Goal: Transaction & Acquisition: Book appointment/travel/reservation

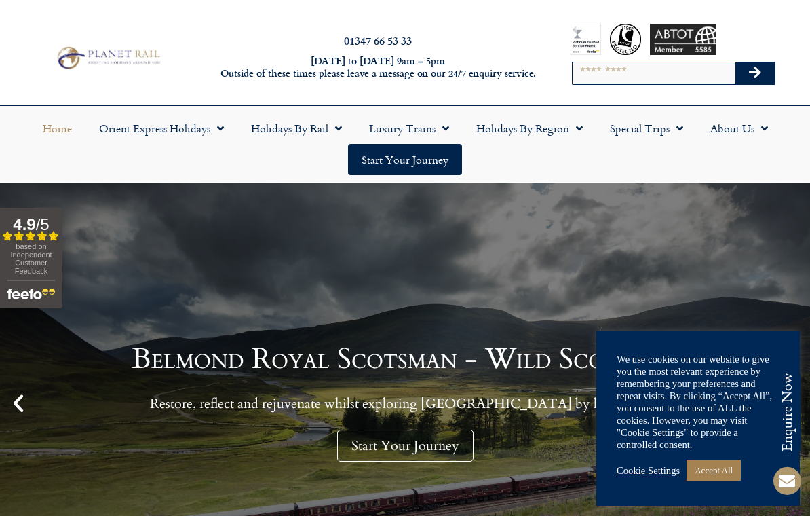
click at [723, 467] on link "Accept All" at bounding box center [714, 469] width 54 height 21
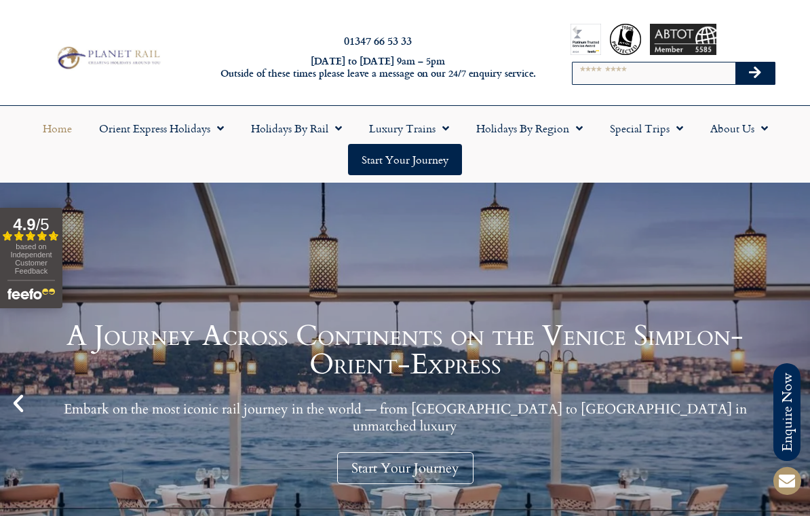
click at [307, 128] on link "Holidays by Rail" at bounding box center [297, 128] width 118 height 31
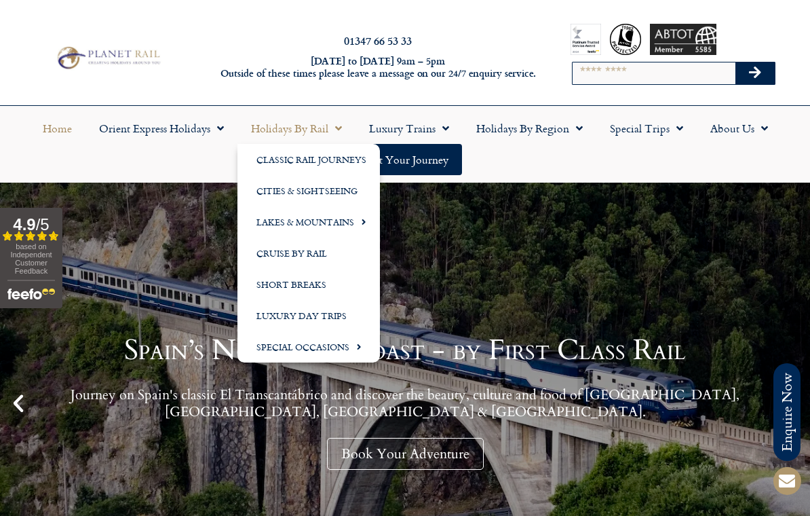
click at [326, 189] on link "Cities & Sightseeing" at bounding box center [309, 190] width 143 height 31
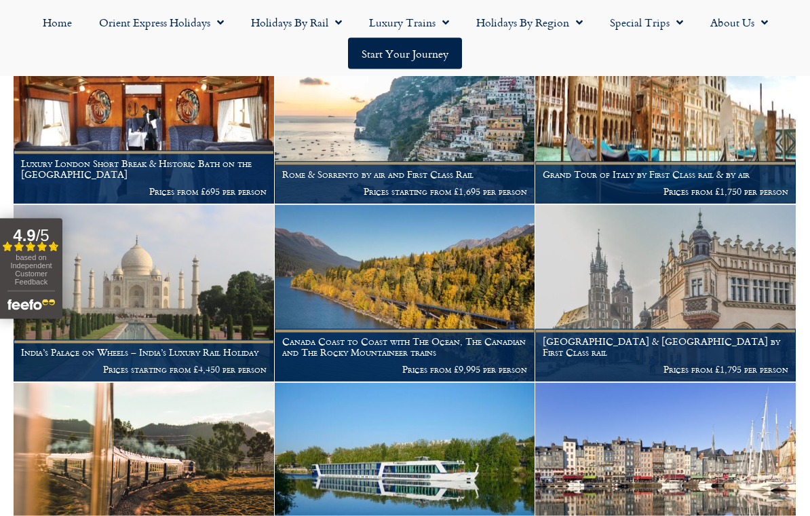
scroll to position [2365, 0]
click at [16, 438] on img at bounding box center [144, 470] width 261 height 177
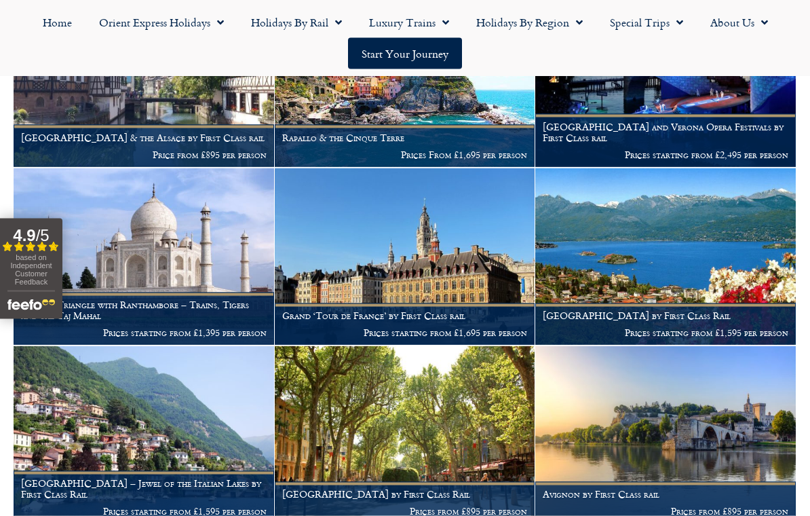
scroll to position [3471, 0]
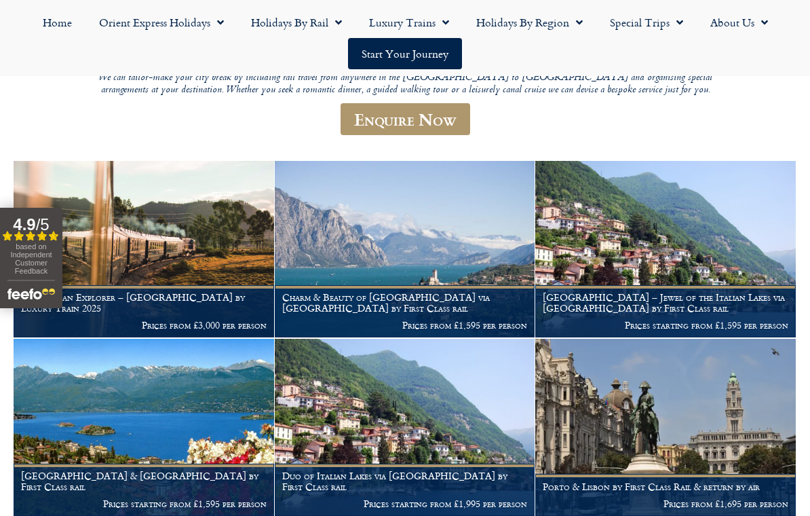
scroll to position [0, 0]
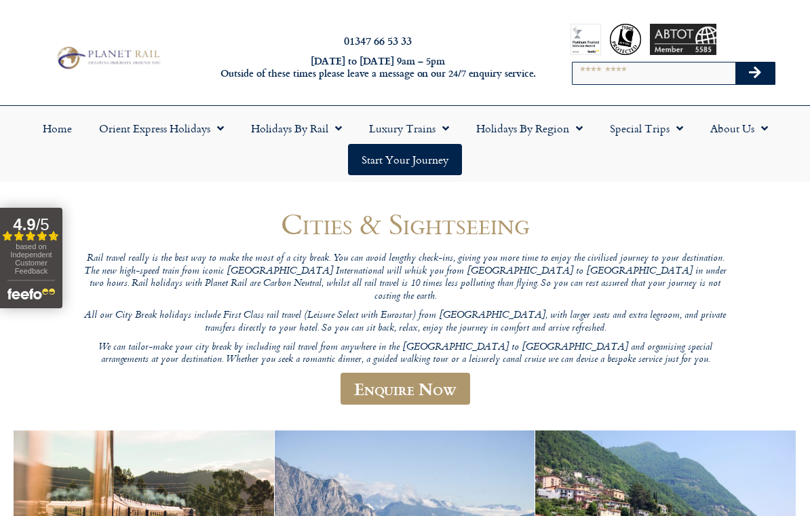
click at [599, 69] on input "Search" at bounding box center [654, 73] width 163 height 22
type input "**********"
click at [761, 74] on button "Search" at bounding box center [755, 73] width 39 height 22
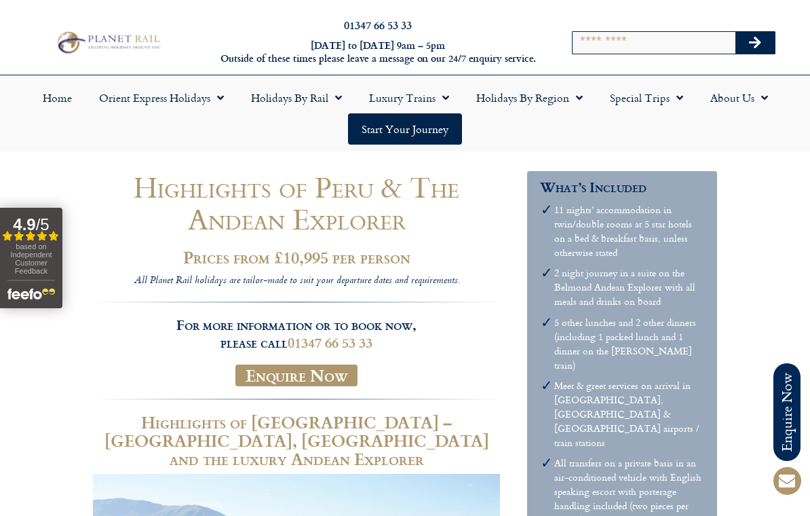
scroll to position [2424, 0]
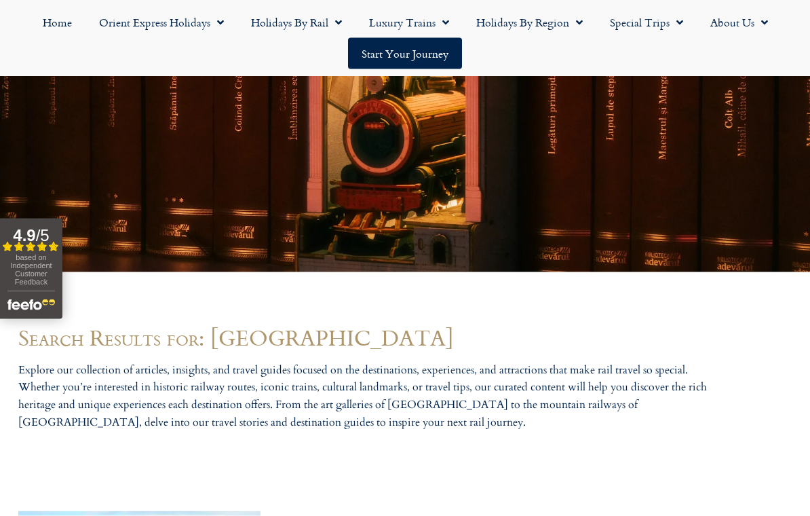
scroll to position [379, 0]
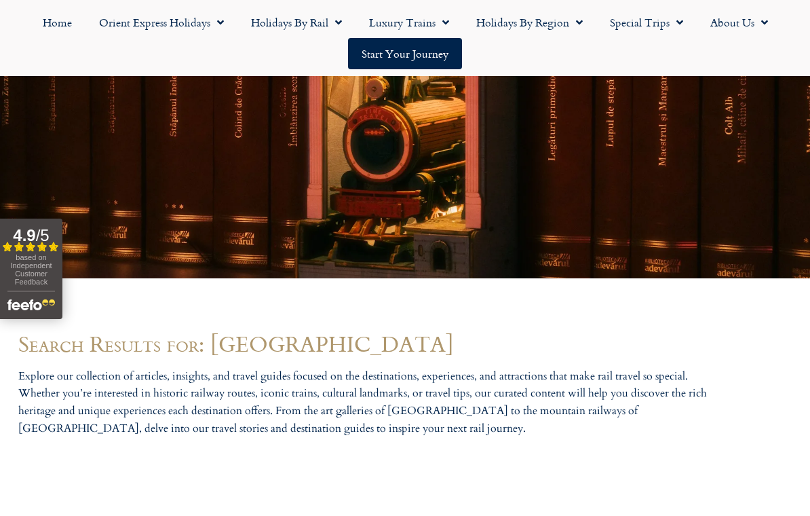
click at [36, 275] on span "based on Independent Customer Feedback" at bounding box center [30, 269] width 41 height 33
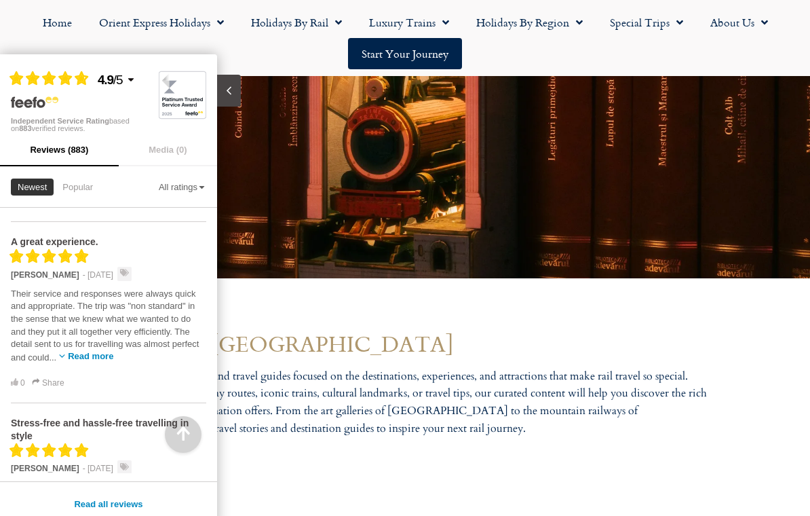
click at [176, 427] on icon "button" at bounding box center [183, 434] width 19 height 19
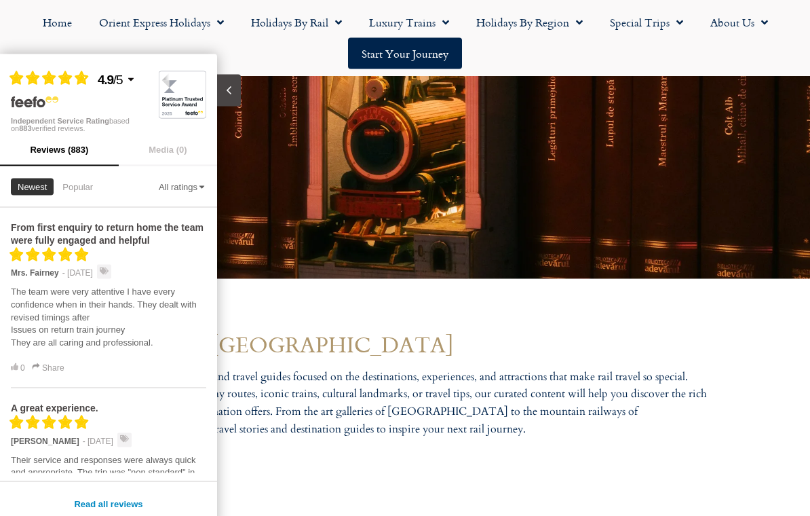
scroll to position [382, 0]
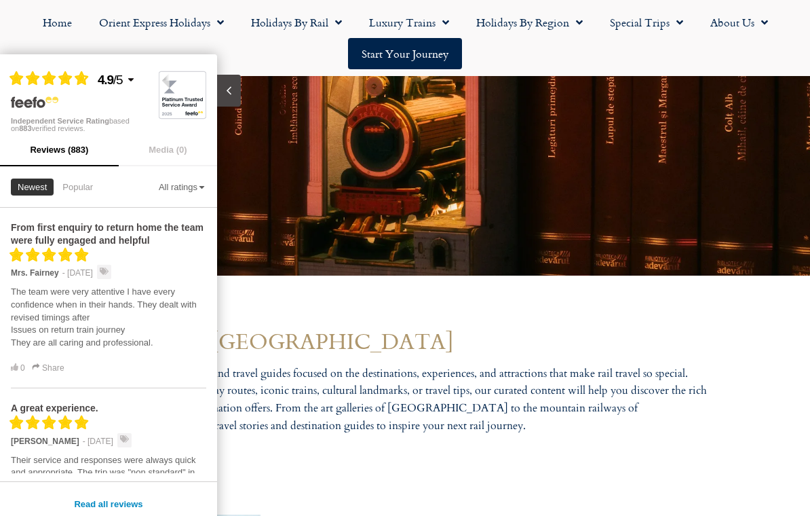
click at [231, 88] on icon "Close slideout" at bounding box center [229, 90] width 13 height 13
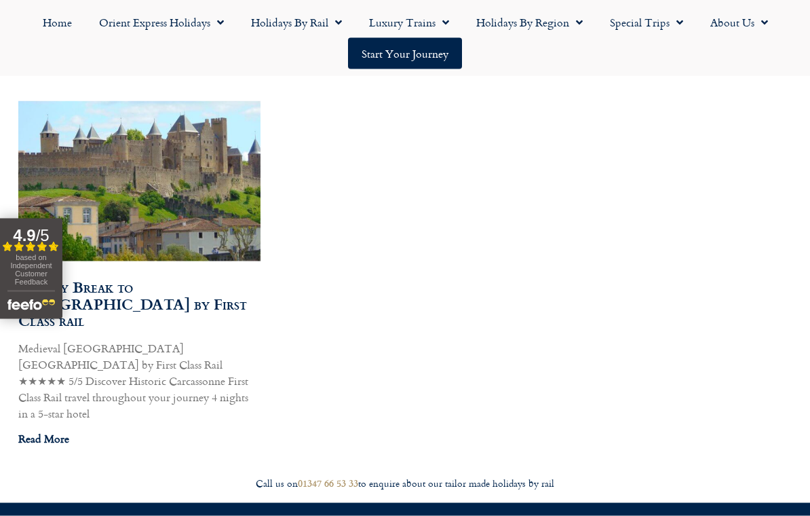
scroll to position [796, 0]
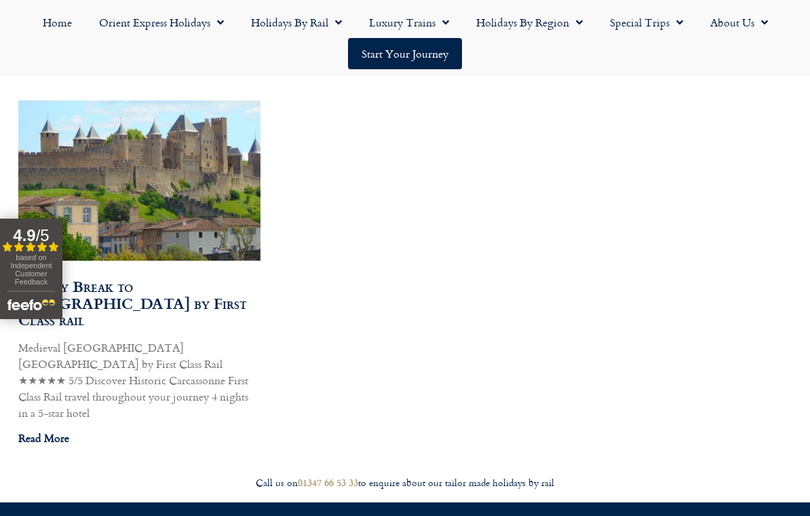
click at [32, 430] on link "Read More" at bounding box center [43, 438] width 51 height 16
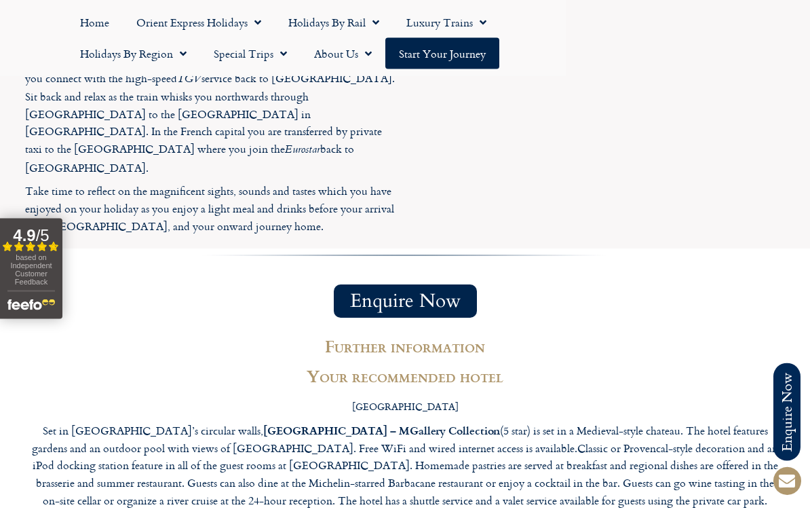
scroll to position [2073, 0]
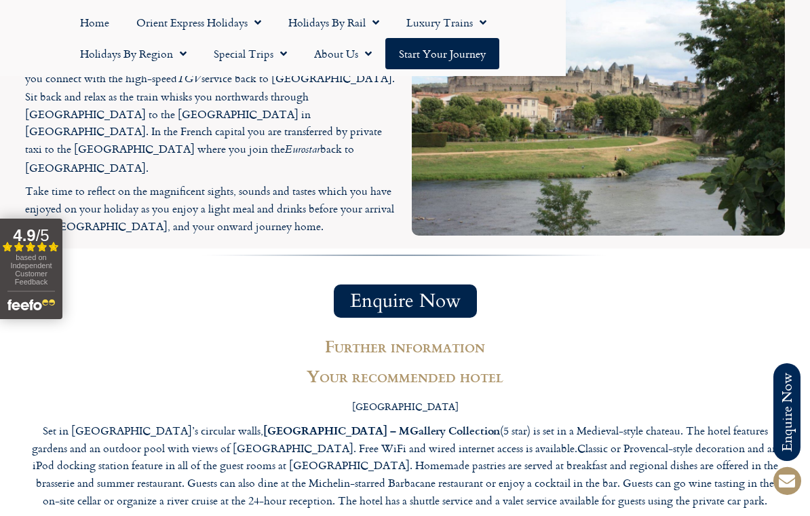
click at [43, 280] on span "based on Independent Customer Feedback" at bounding box center [30, 269] width 41 height 33
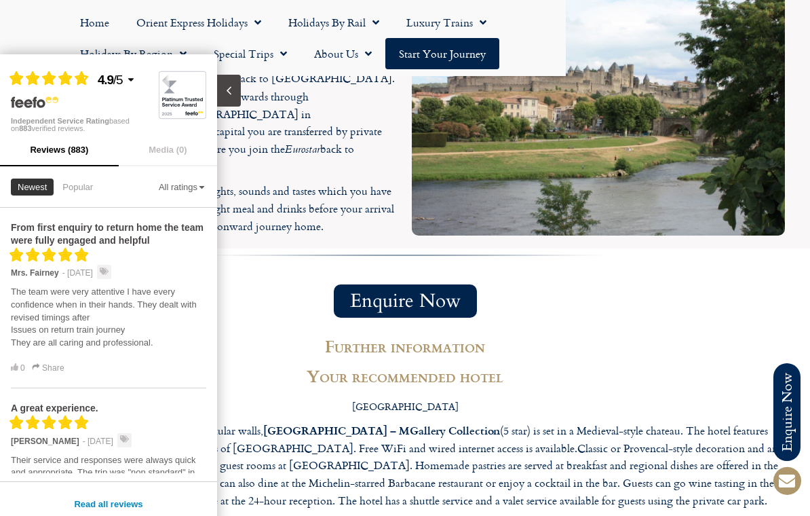
click at [220, 92] on button "Close slideout" at bounding box center [229, 91] width 24 height 32
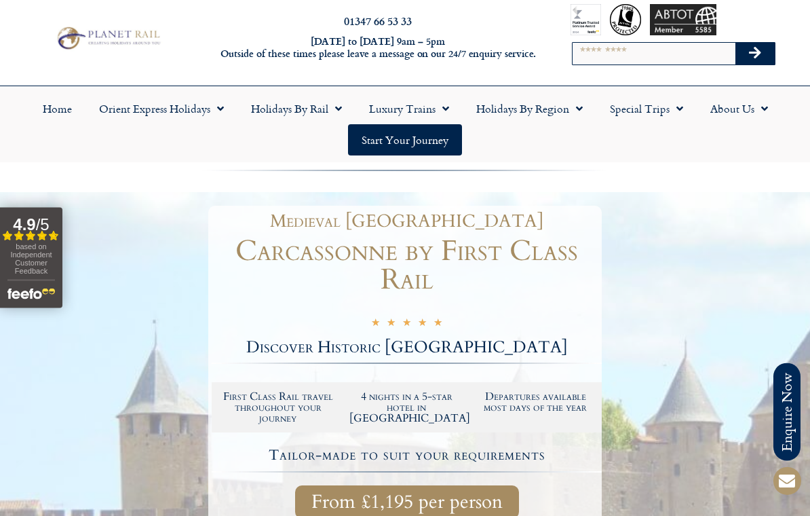
scroll to position [0, 0]
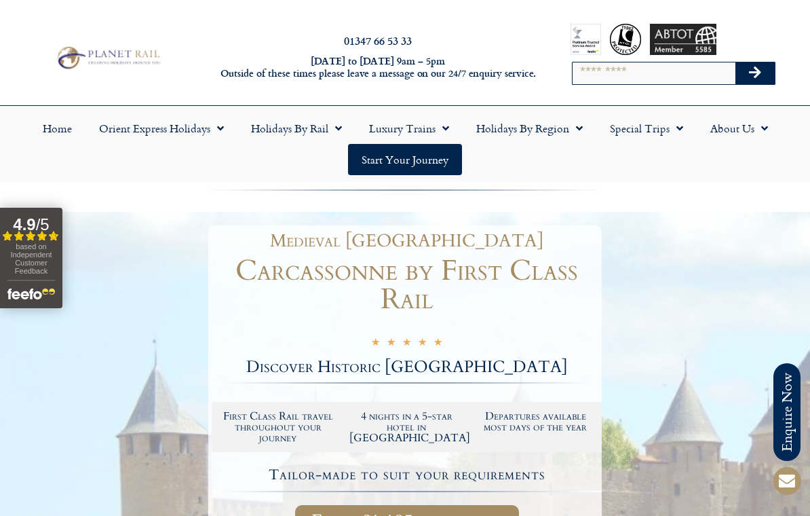
click at [399, 124] on link "Luxury Trains" at bounding box center [409, 128] width 107 height 31
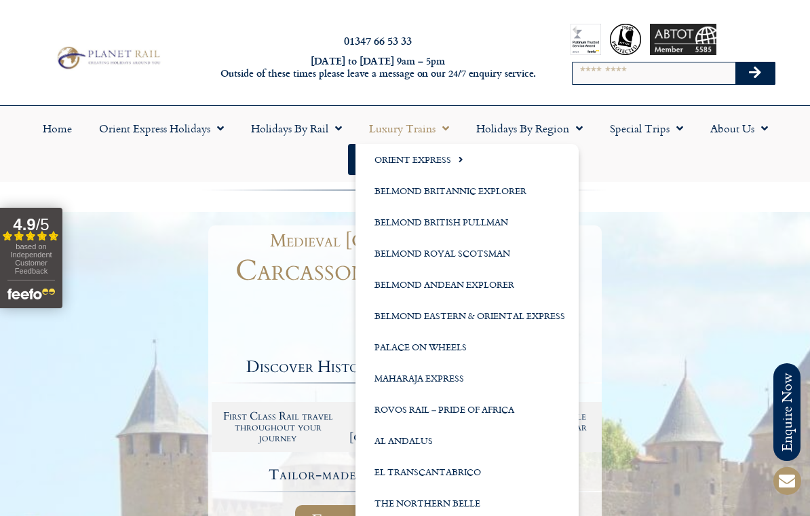
click at [660, 130] on link "Special Trips" at bounding box center [647, 128] width 100 height 31
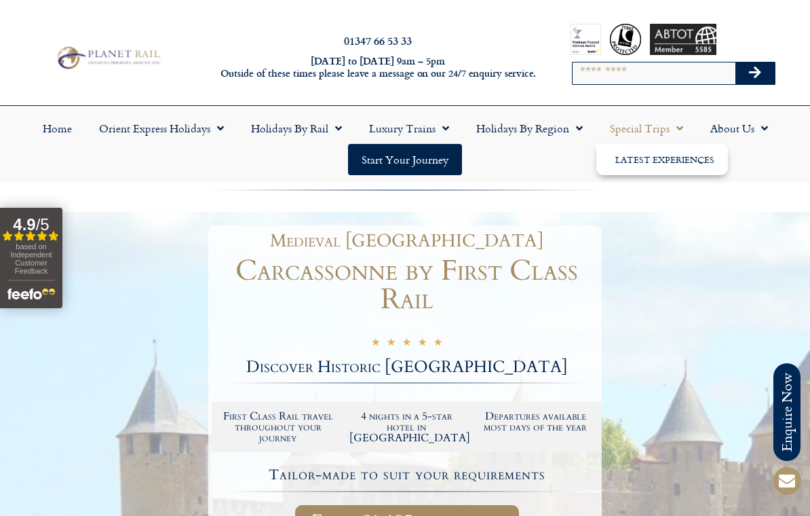
click at [682, 157] on link "Latest Experiences" at bounding box center [663, 159] width 132 height 31
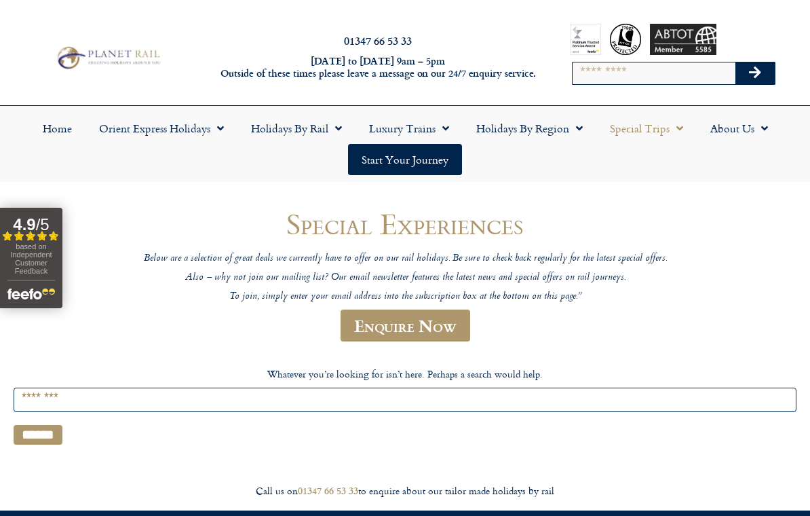
click at [547, 129] on link "Holidays by Region" at bounding box center [530, 128] width 134 height 31
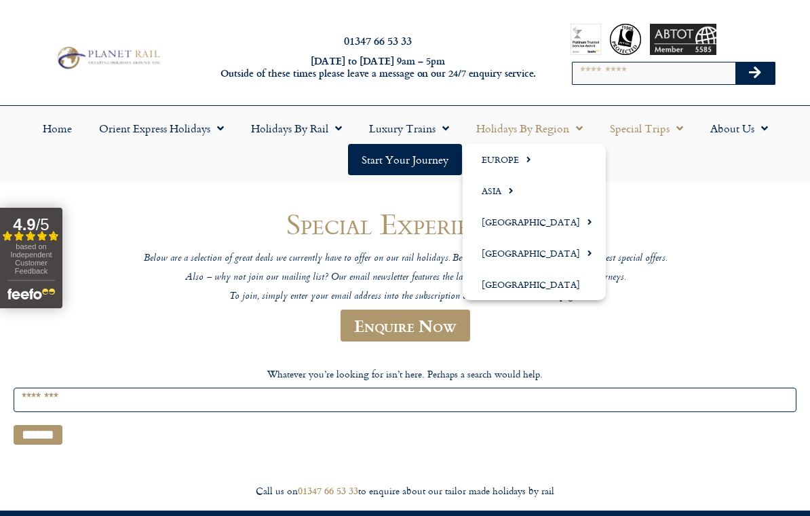
click at [513, 159] on link "Europe" at bounding box center [534, 159] width 143 height 31
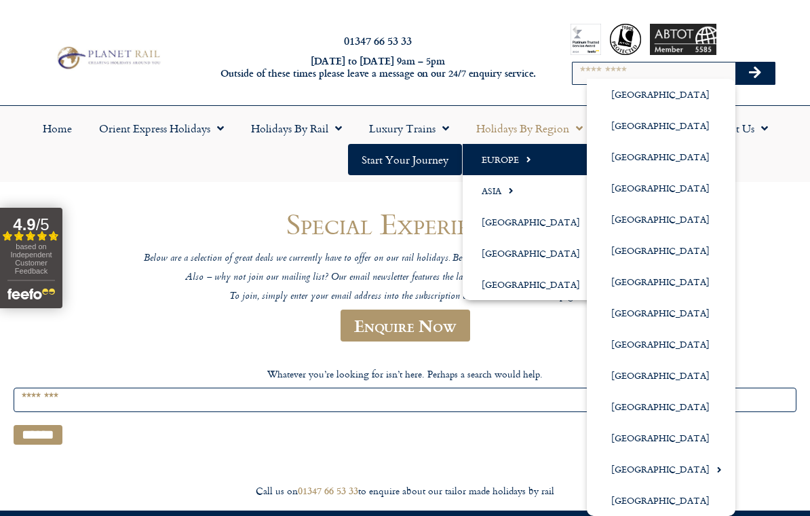
click at [629, 224] on link "[GEOGRAPHIC_DATA]" at bounding box center [661, 219] width 149 height 31
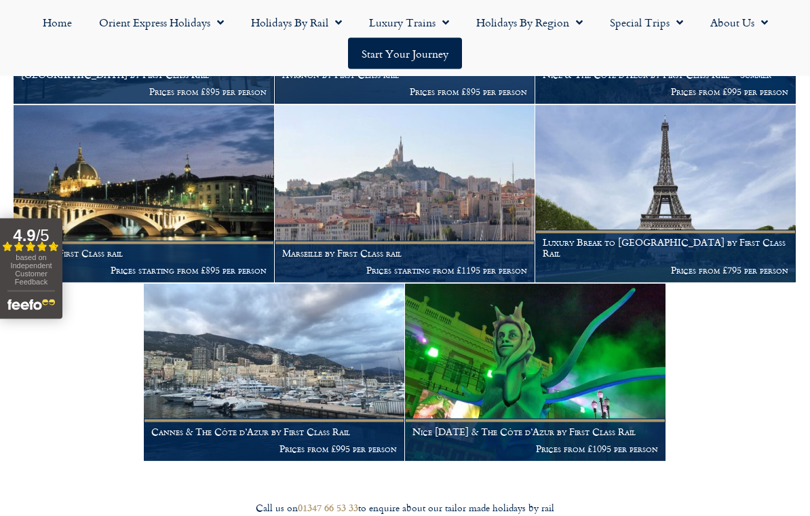
scroll to position [1446, 0]
